Goal: Task Accomplishment & Management: Complete application form

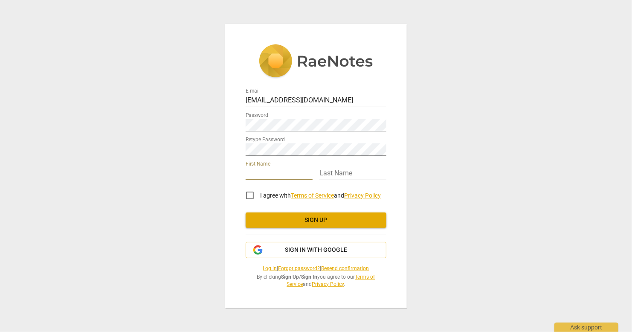
click at [293, 171] on input "text" at bounding box center [279, 174] width 67 height 12
type input "Meme"
click at [335, 172] on input "text" at bounding box center [352, 174] width 67 height 12
type input "[PERSON_NAME]"
click at [252, 192] on input "I agree with Terms of Service and Privacy Policy" at bounding box center [250, 195] width 20 height 20
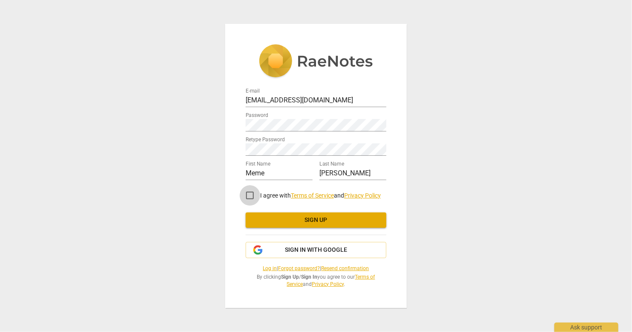
checkbox input "true"
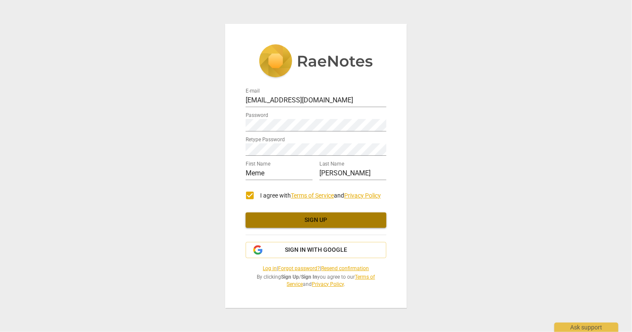
click at [302, 220] on span "Sign up" at bounding box center [315, 220] width 127 height 9
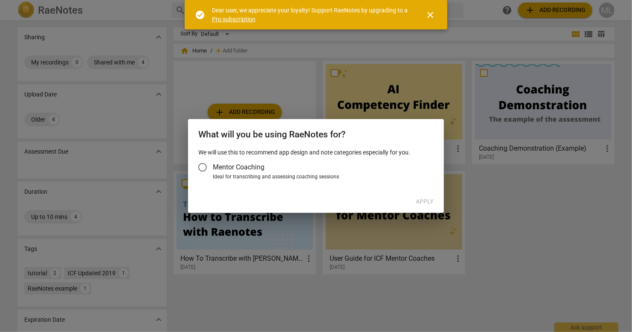
click at [261, 166] on span "Mentor Coaching" at bounding box center [239, 167] width 52 height 10
click at [213, 166] on input "Mentor Coaching" at bounding box center [202, 167] width 20 height 20
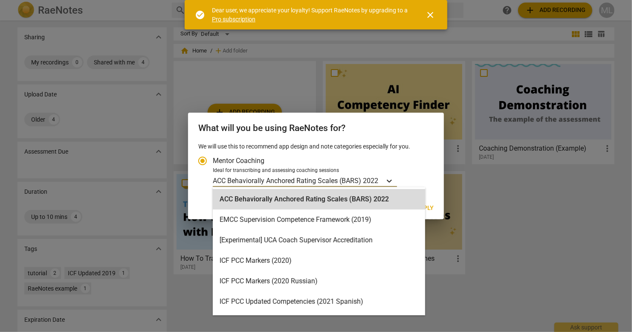
click at [389, 179] on icon "Account type" at bounding box center [389, 181] width 9 height 9
click at [0, 0] on input "Ideal for transcribing and assessing coaching sessions 20 results available. Us…" at bounding box center [0, 0] width 0 height 0
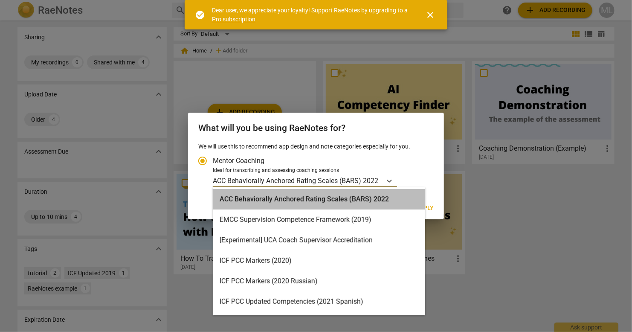
click at [363, 193] on div "ACC Behaviorally Anchored Rating Scales (BARS) 2022" at bounding box center [319, 199] width 212 height 20
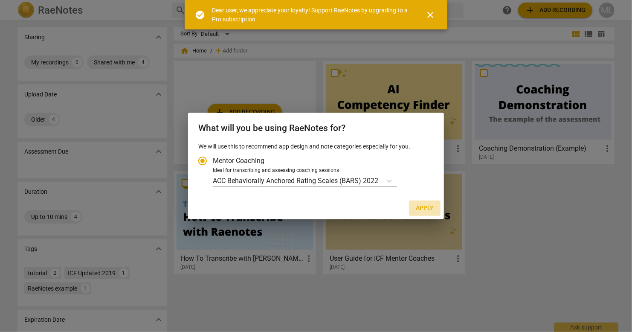
click at [421, 209] on span "Apply" at bounding box center [425, 208] width 18 height 9
radio input "false"
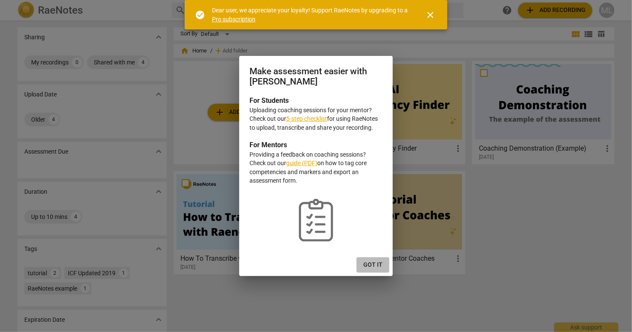
click at [378, 272] on button "Got it" at bounding box center [373, 264] width 33 height 15
